Goal: Transaction & Acquisition: Purchase product/service

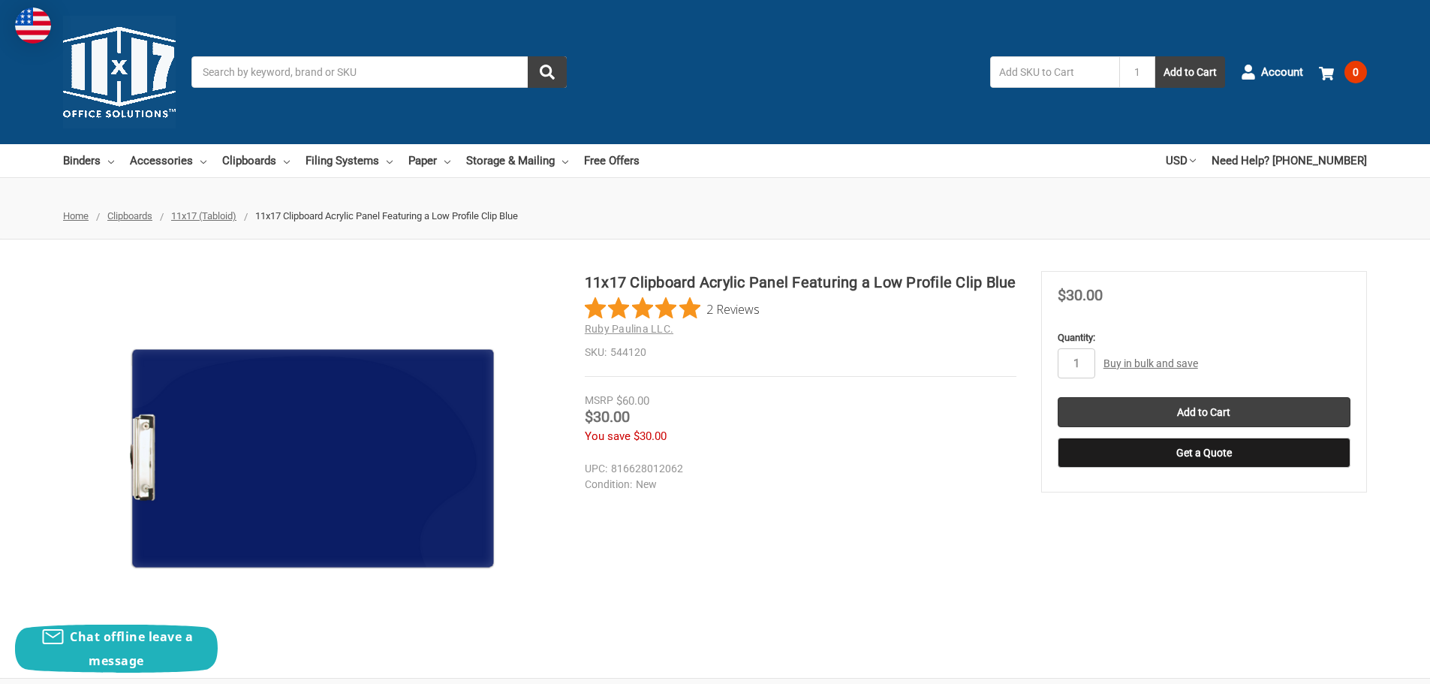
click at [228, 76] on input "Search" at bounding box center [378, 72] width 375 height 32
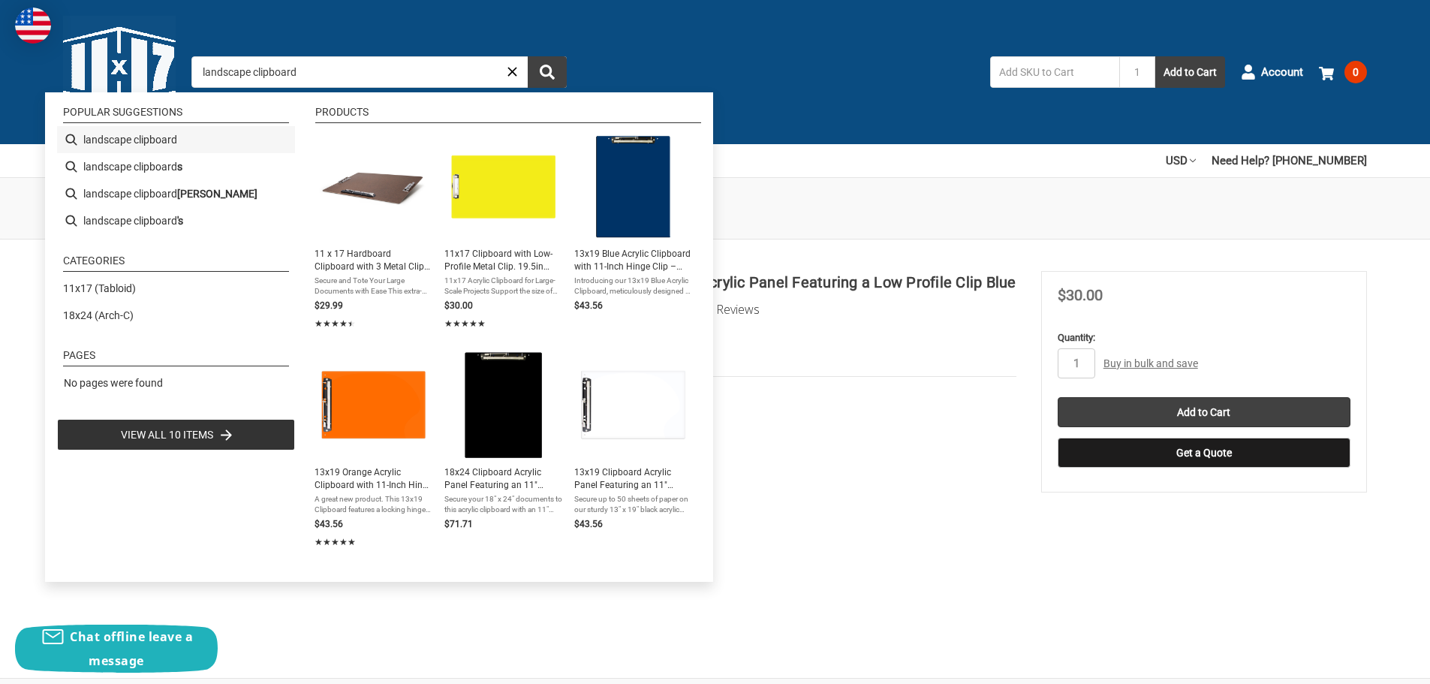
type input "landscape clipboard"
click at [197, 142] on li "landscape clipboard" at bounding box center [176, 139] width 238 height 27
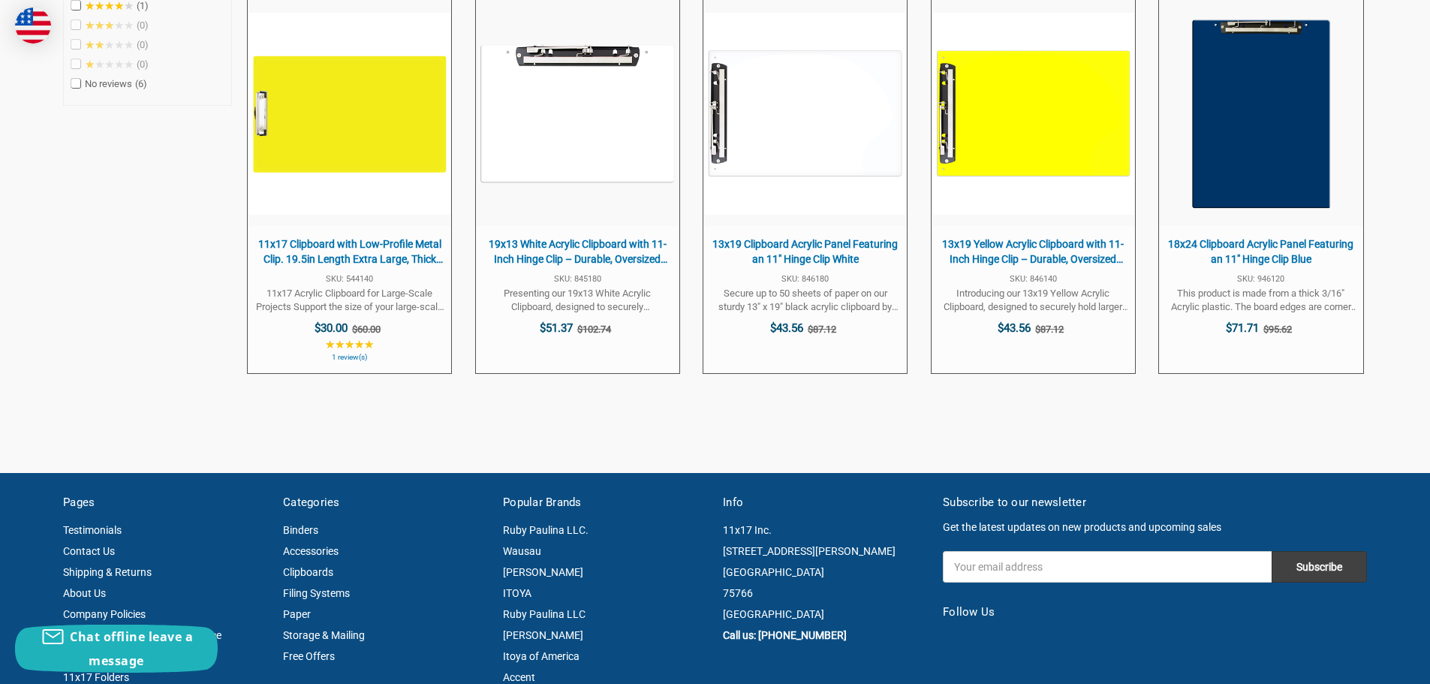
scroll to position [901, 0]
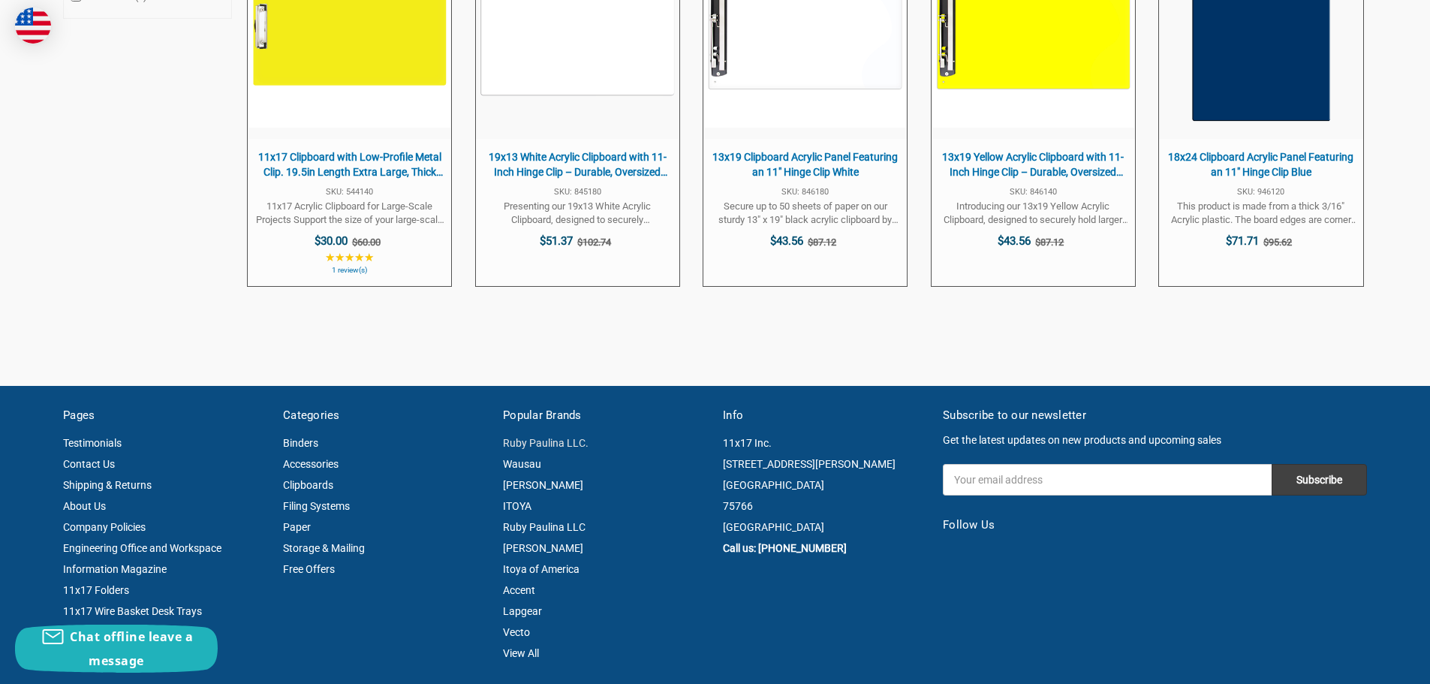
click at [546, 437] on link "Ruby Paulina LLC." at bounding box center [546, 443] width 86 height 12
